Goal: Navigation & Orientation: Find specific page/section

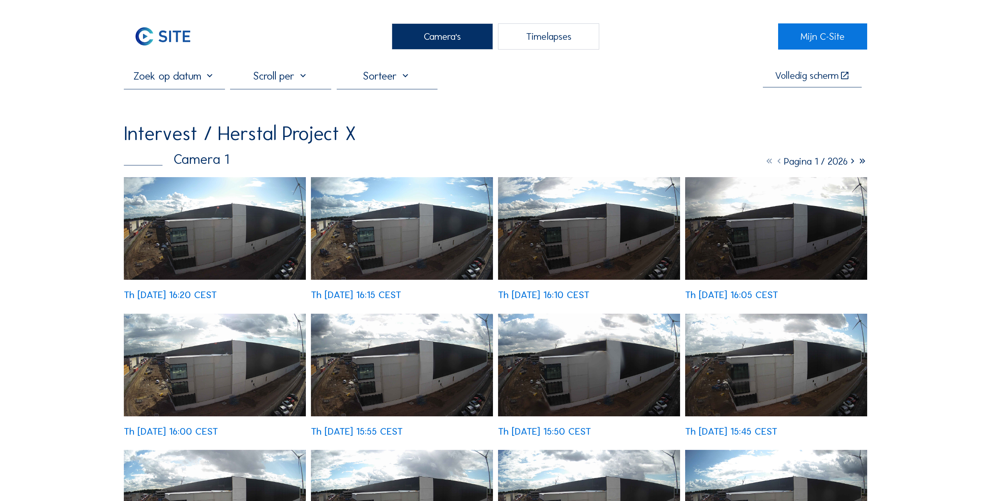
click at [187, 230] on img at bounding box center [215, 228] width 182 height 103
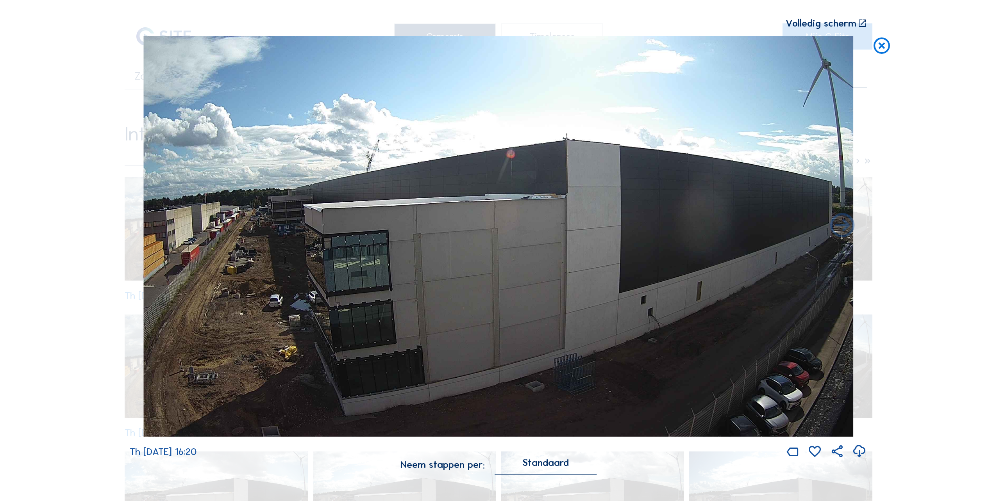
click at [880, 48] on icon at bounding box center [882, 46] width 20 height 20
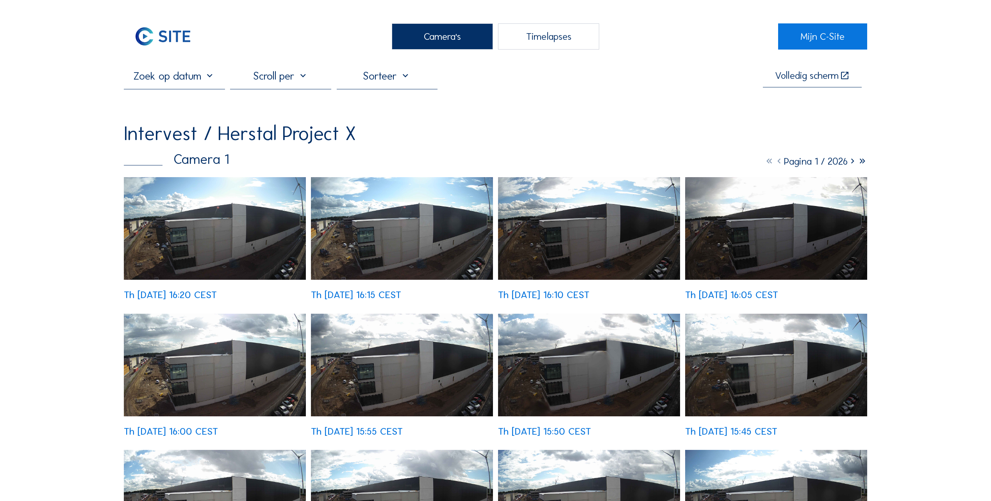
click at [441, 37] on div "Camera's" at bounding box center [442, 36] width 101 height 26
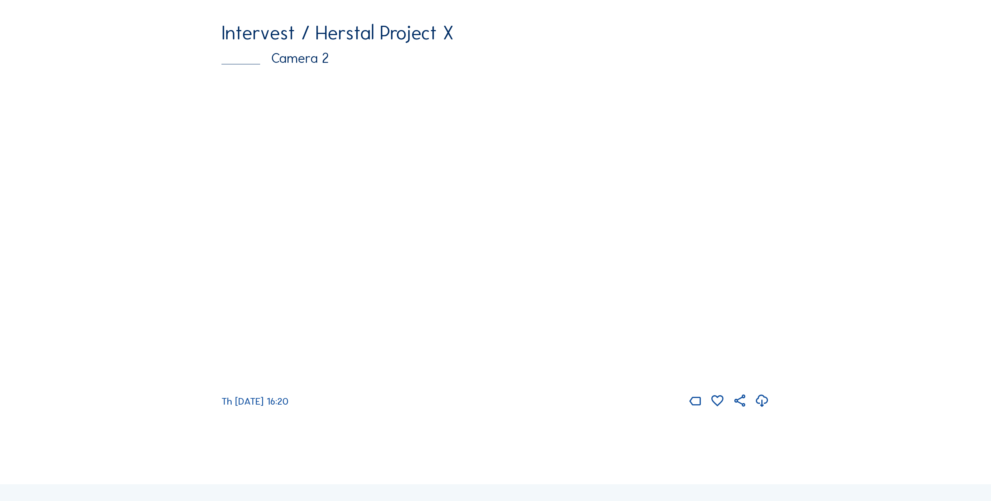
scroll to position [508, 0]
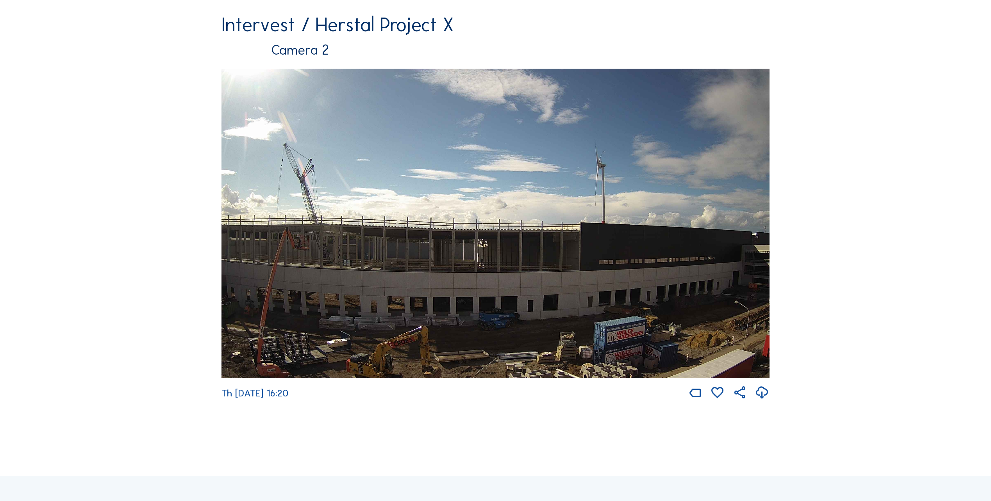
click at [521, 276] on img at bounding box center [495, 224] width 548 height 310
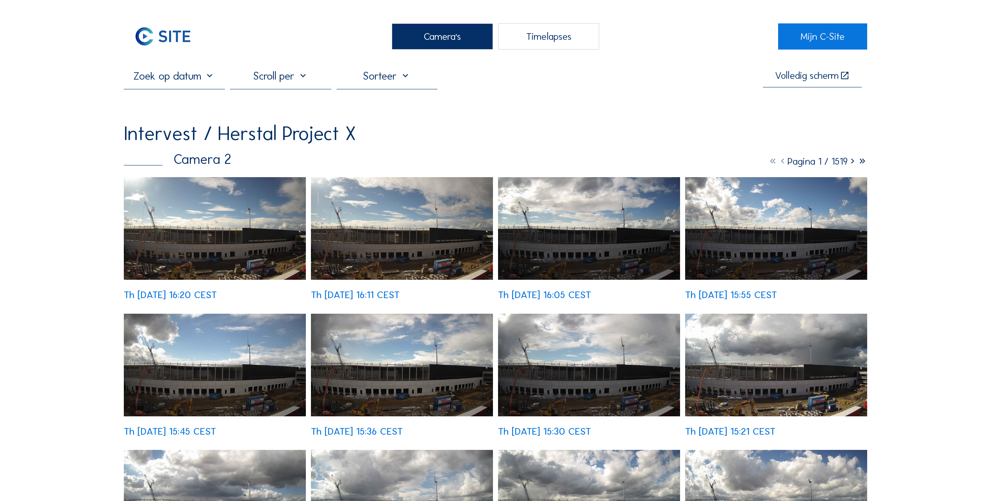
click at [193, 234] on img at bounding box center [215, 228] width 182 height 103
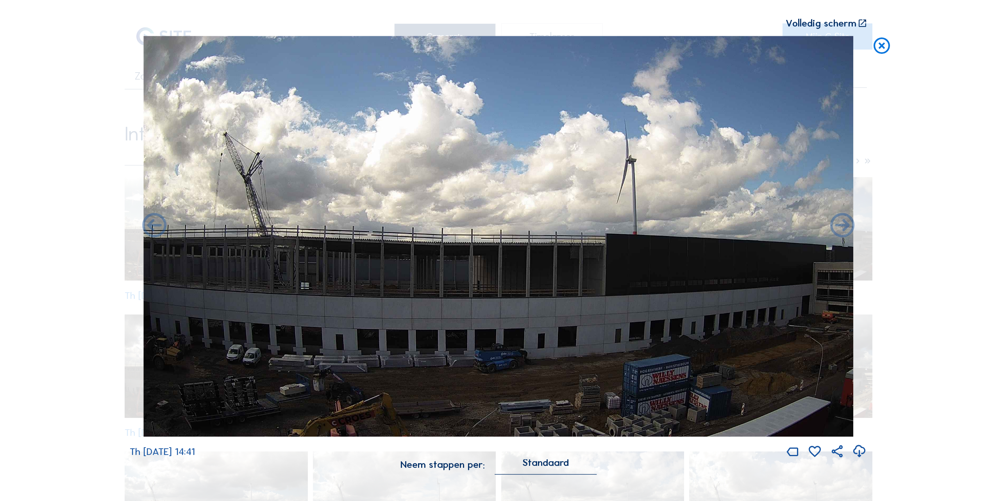
click at [885, 49] on icon at bounding box center [882, 46] width 20 height 20
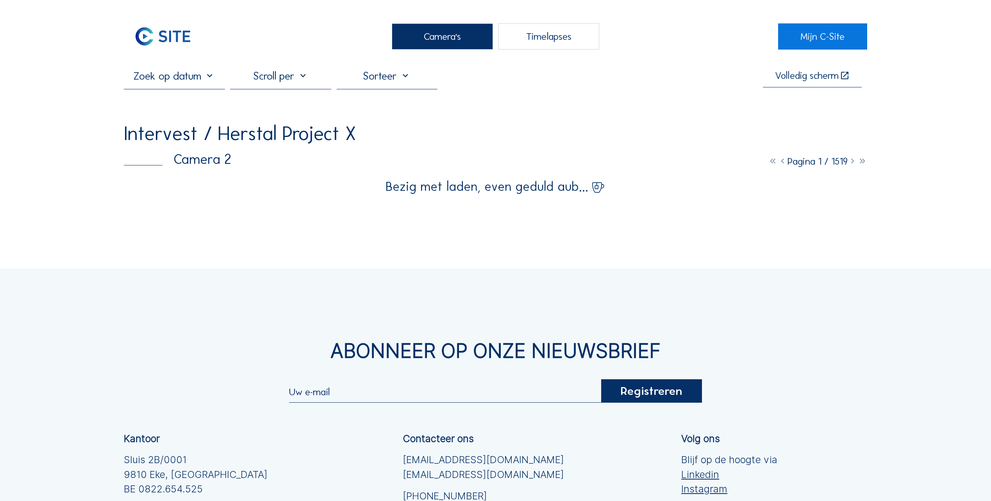
click at [539, 41] on div "Timelapses" at bounding box center [548, 36] width 101 height 26
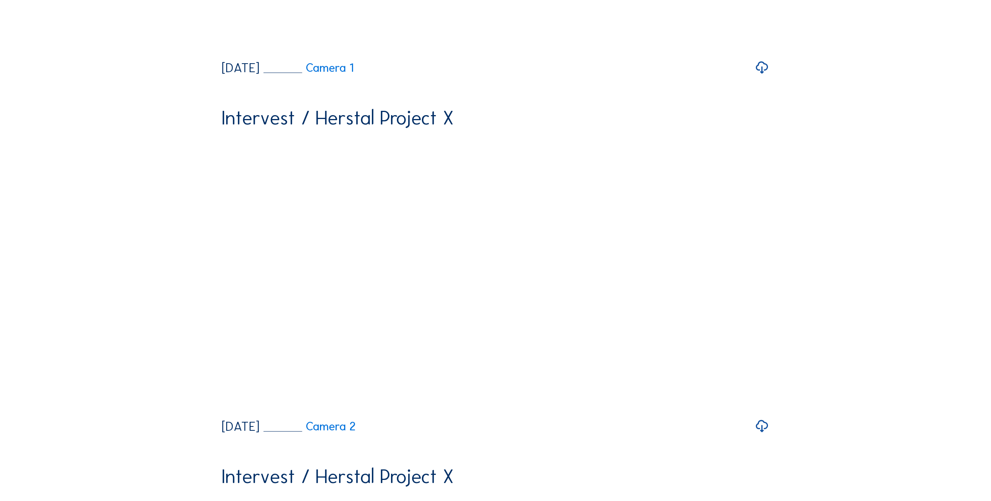
scroll to position [1172, 0]
